Goal: Entertainment & Leisure: Browse casually

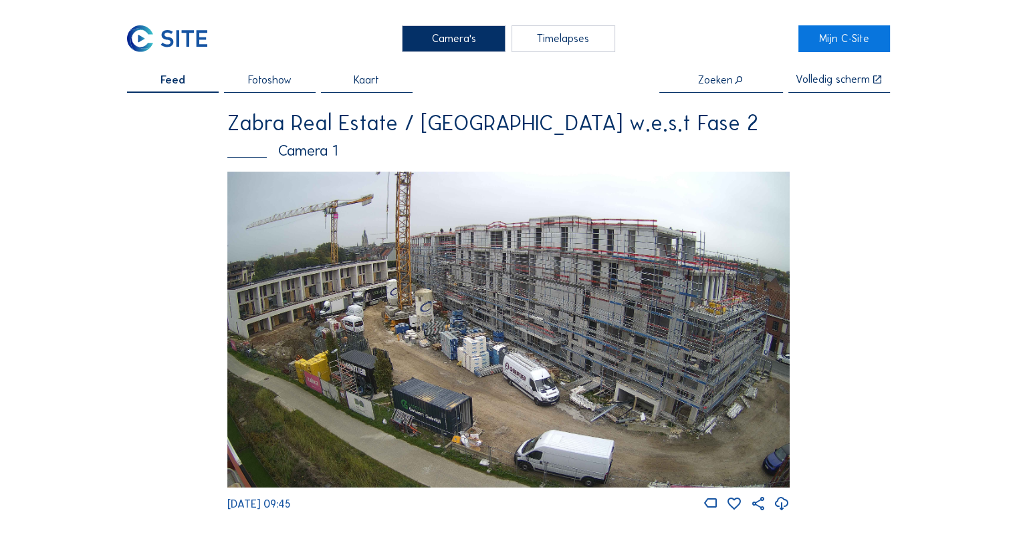
click at [458, 290] on img at bounding box center [508, 330] width 562 height 316
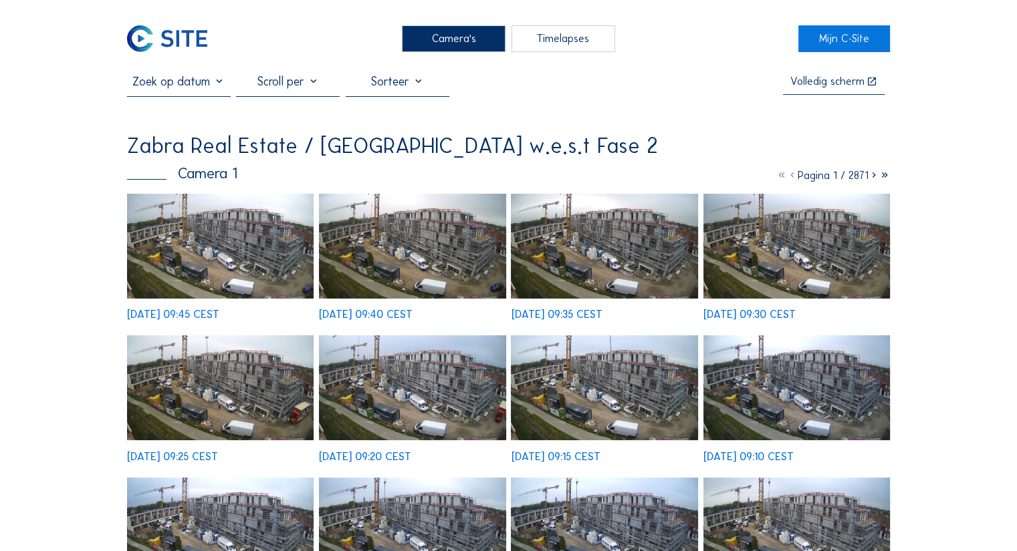
click at [214, 243] on img at bounding box center [220, 246] width 186 height 105
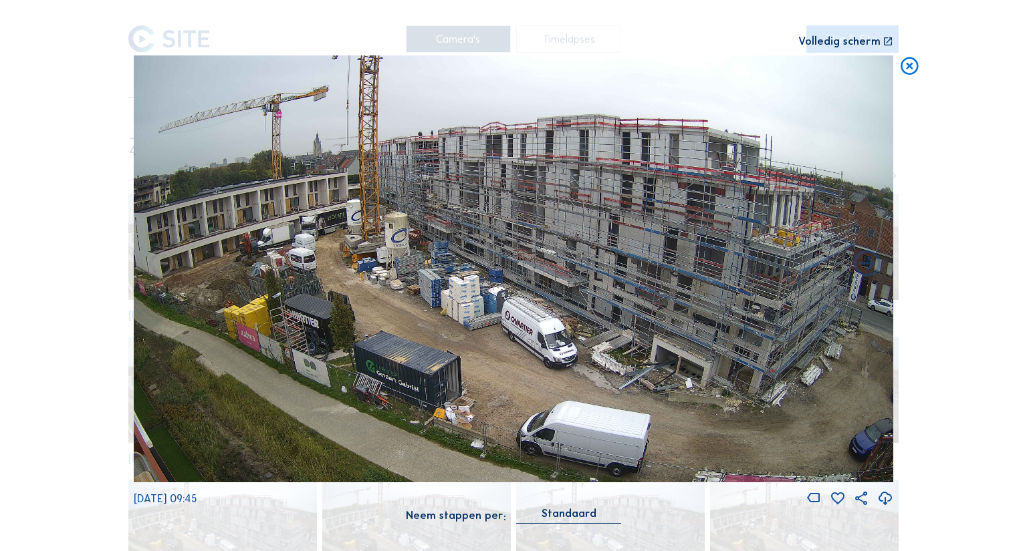
click at [904, 76] on icon at bounding box center [908, 66] width 21 height 22
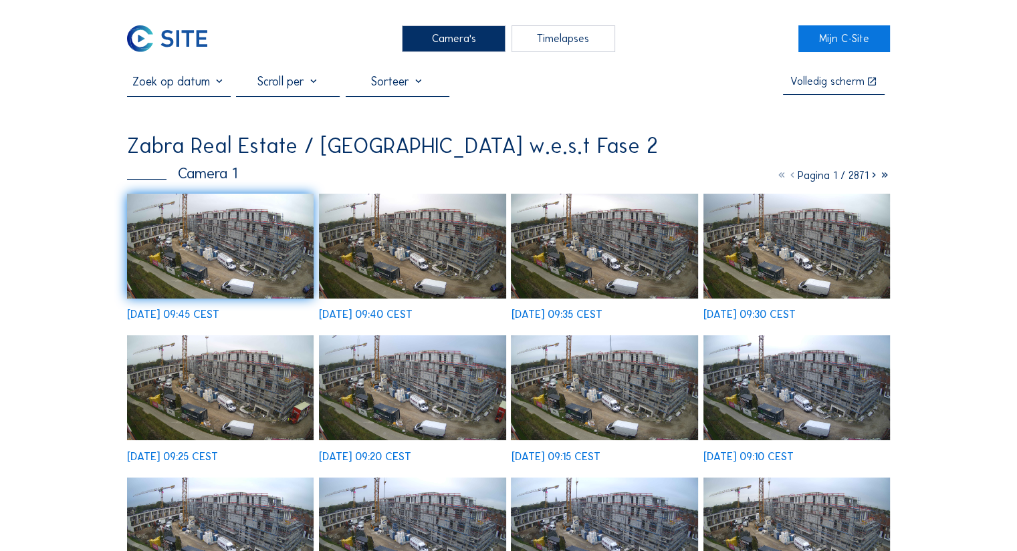
click at [853, 268] on img at bounding box center [796, 246] width 186 height 105
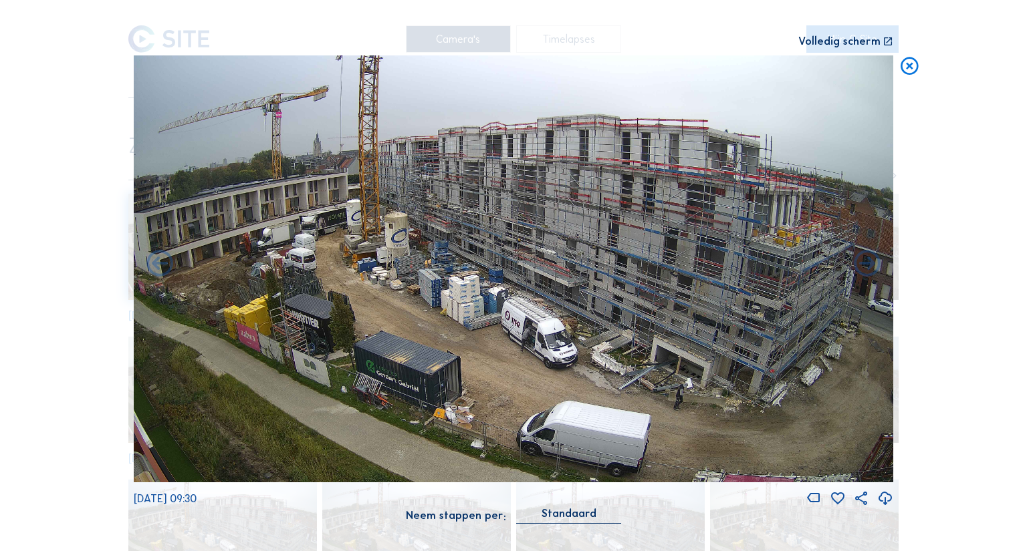
click at [914, 66] on icon at bounding box center [908, 66] width 21 height 22
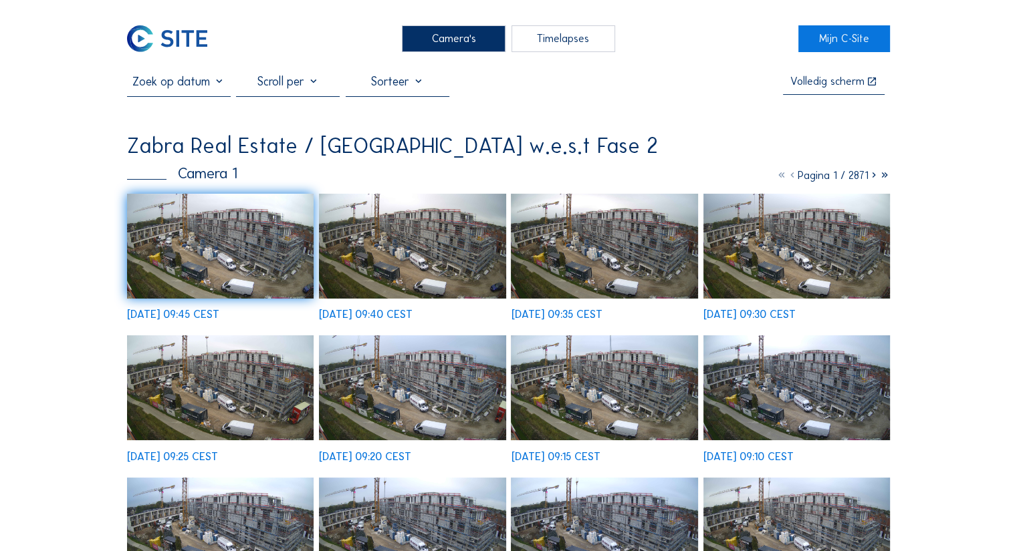
click at [278, 239] on img at bounding box center [220, 246] width 186 height 105
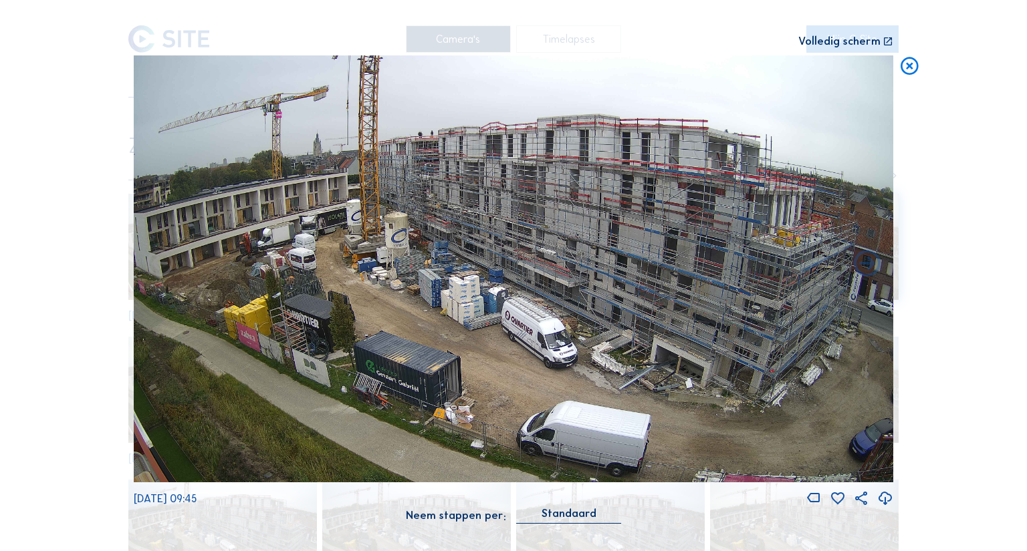
click at [914, 70] on icon at bounding box center [908, 66] width 21 height 22
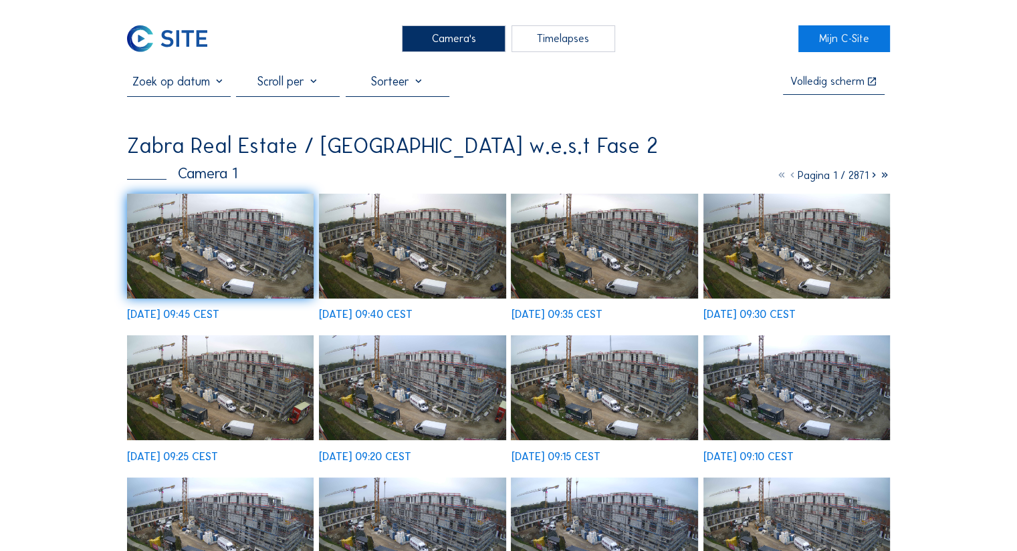
click at [301, 377] on img at bounding box center [220, 388] width 186 height 105
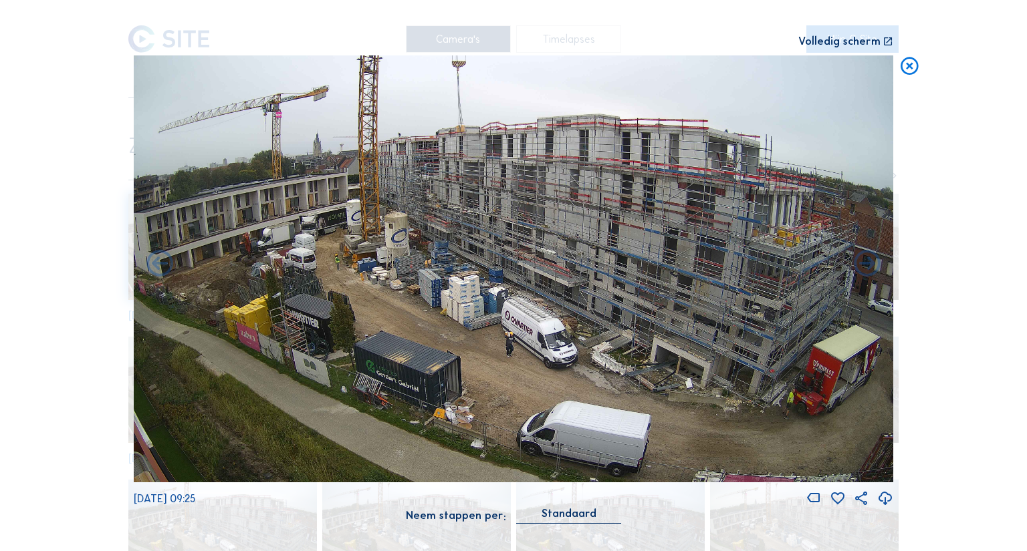
click at [910, 70] on icon at bounding box center [908, 66] width 21 height 22
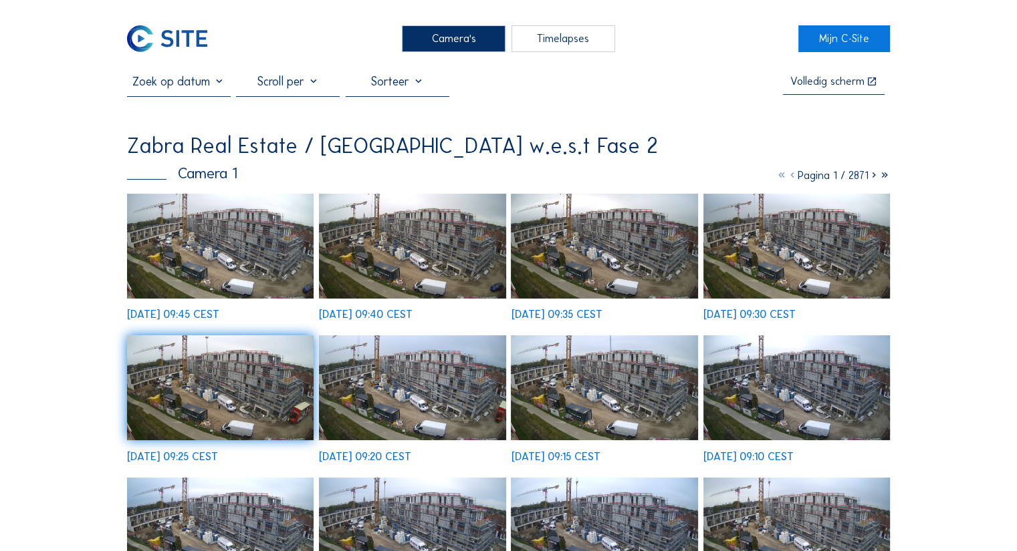
click at [216, 275] on img at bounding box center [220, 246] width 186 height 105
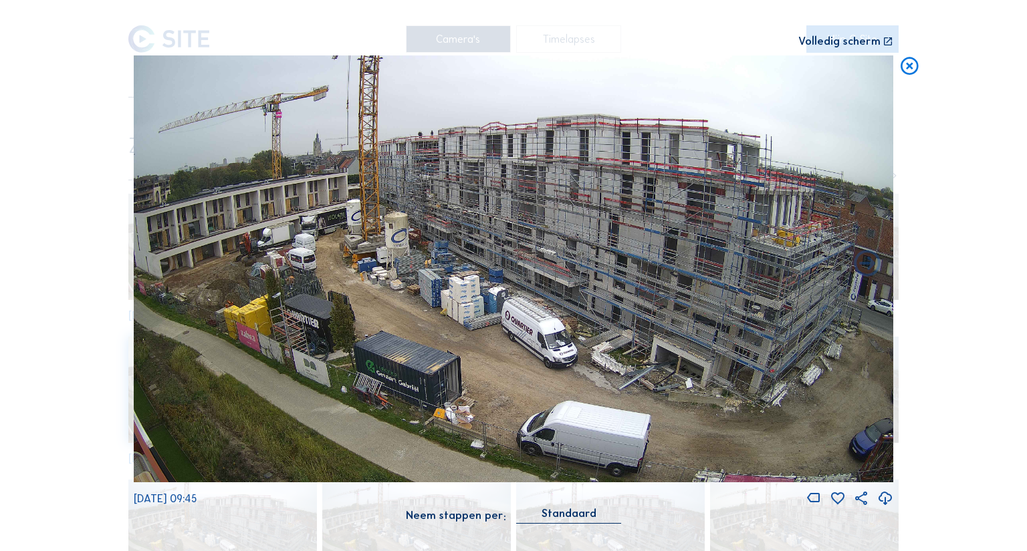
click at [885, 43] on icon at bounding box center [887, 41] width 11 height 11
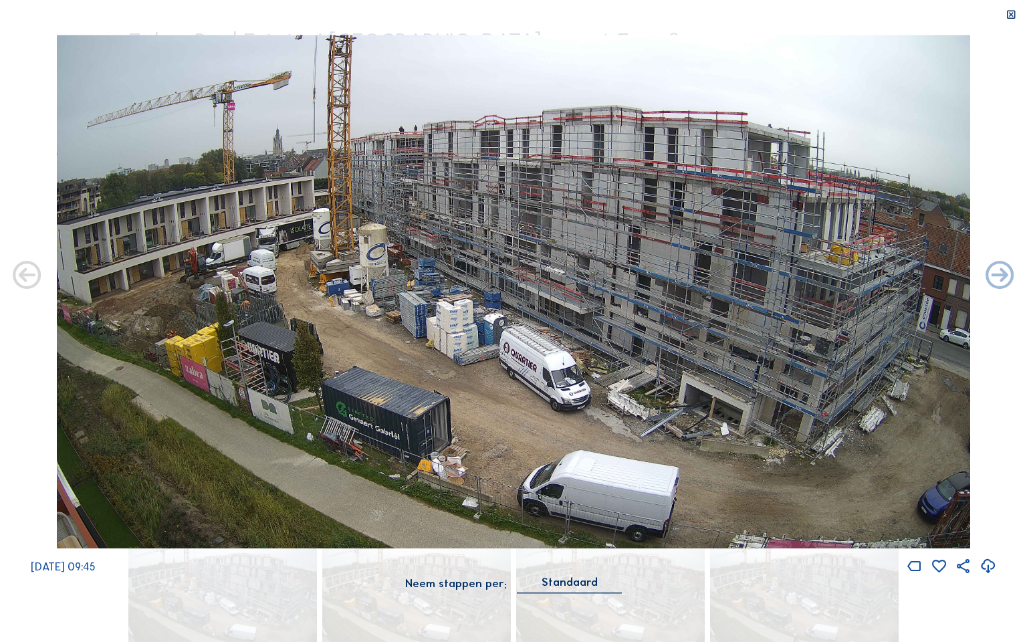
click at [1015, 19] on icon at bounding box center [1010, 14] width 11 height 11
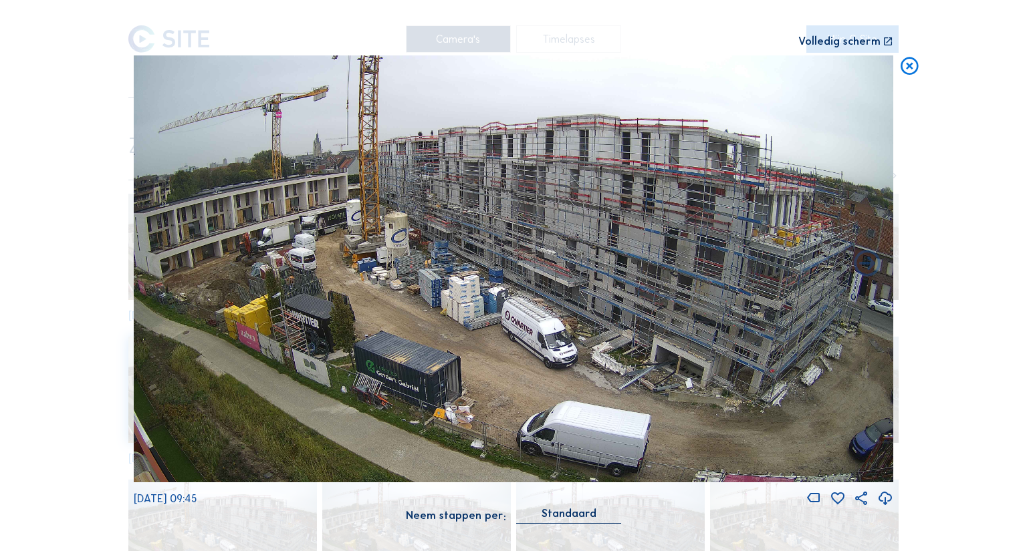
click at [906, 63] on icon at bounding box center [908, 66] width 21 height 22
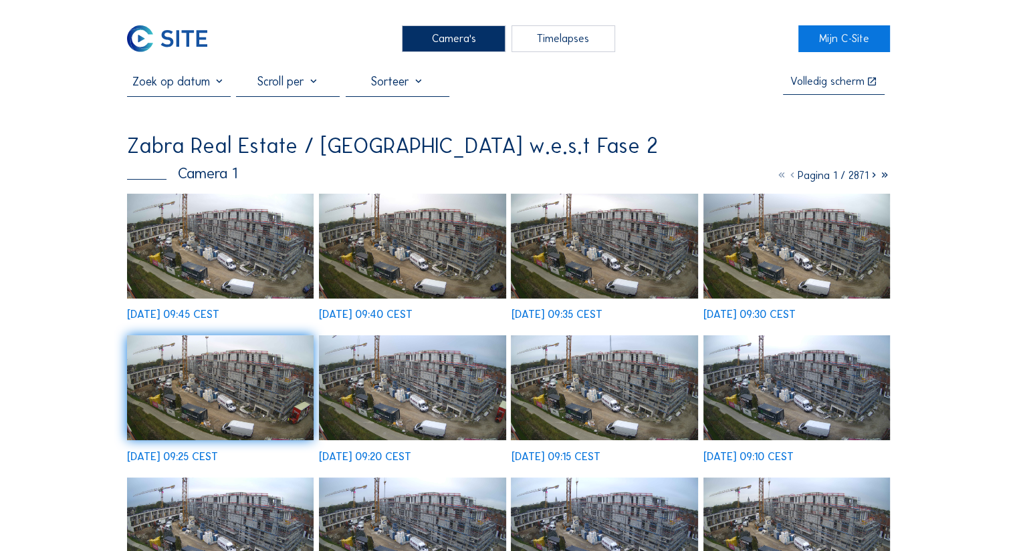
click at [294, 248] on img at bounding box center [220, 246] width 186 height 105
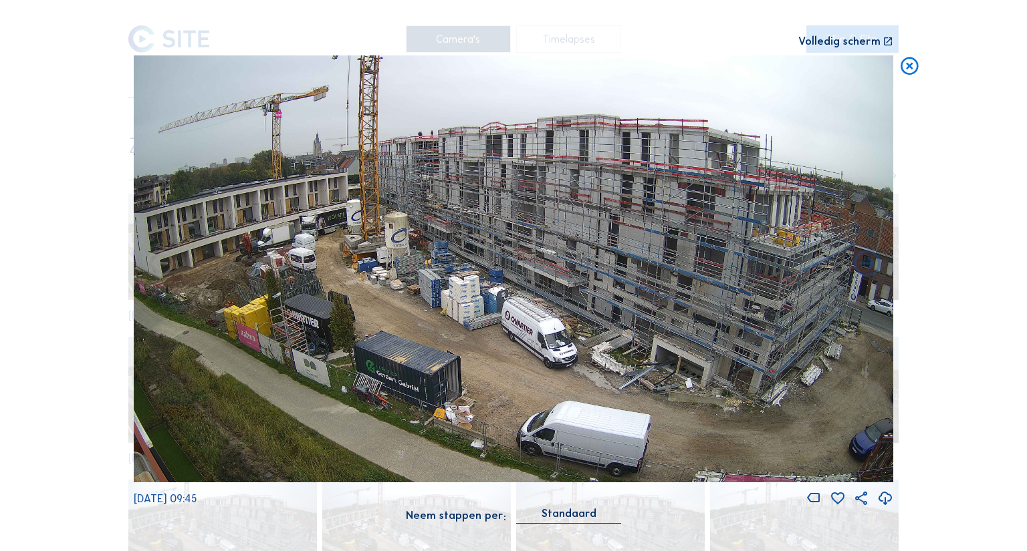
click at [849, 43] on div "Volledig scherm" at bounding box center [839, 41] width 82 height 11
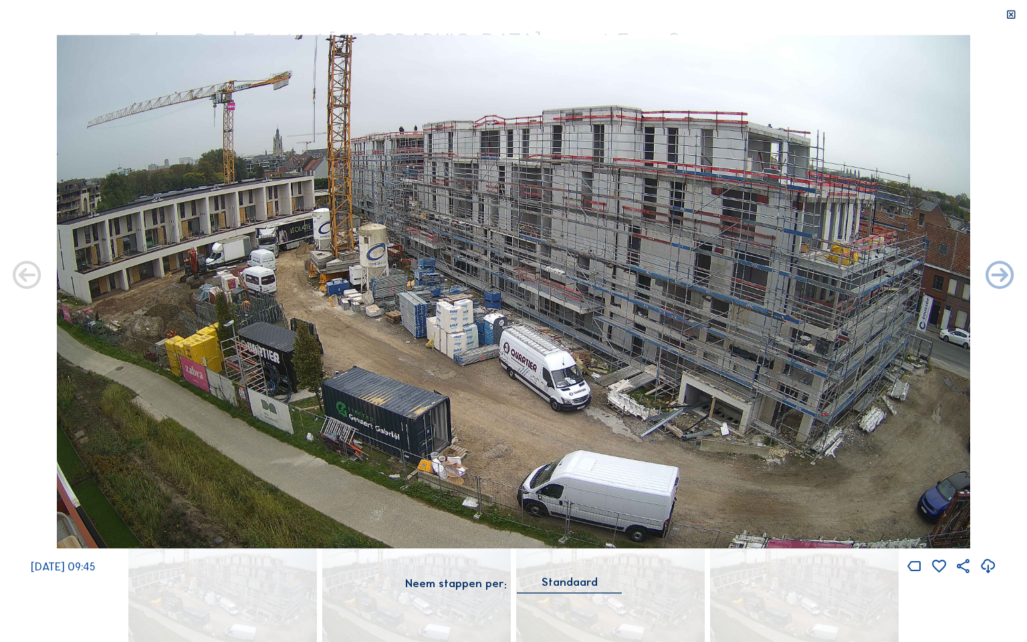
click at [1007, 19] on icon at bounding box center [1010, 14] width 11 height 11
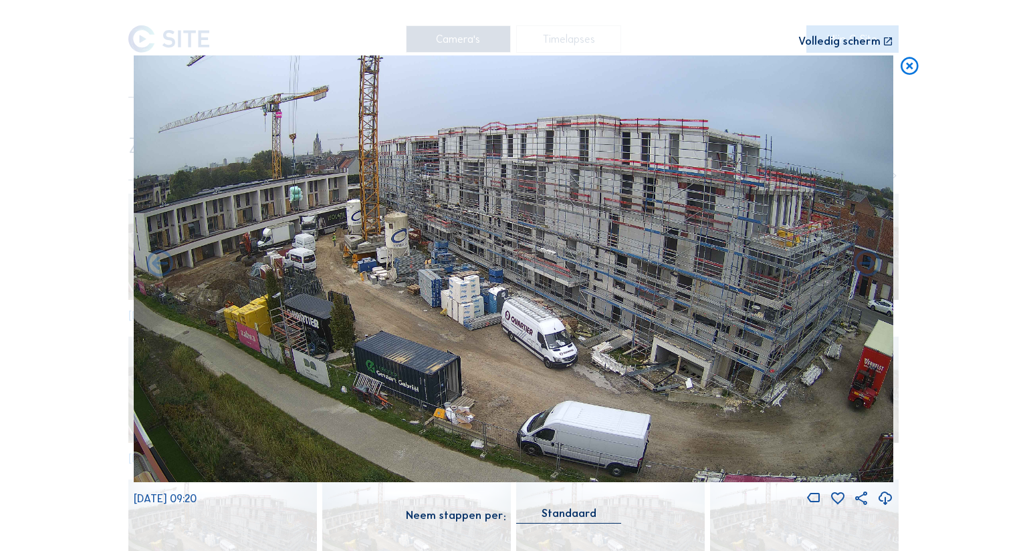
click at [904, 73] on icon at bounding box center [908, 66] width 21 height 22
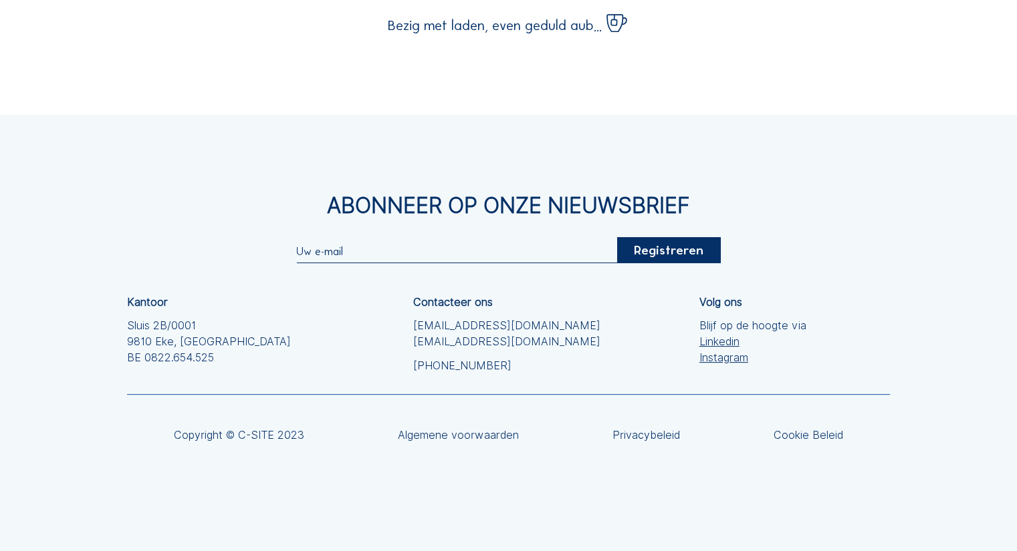
scroll to position [191, 0]
